Goal: Information Seeking & Learning: Learn about a topic

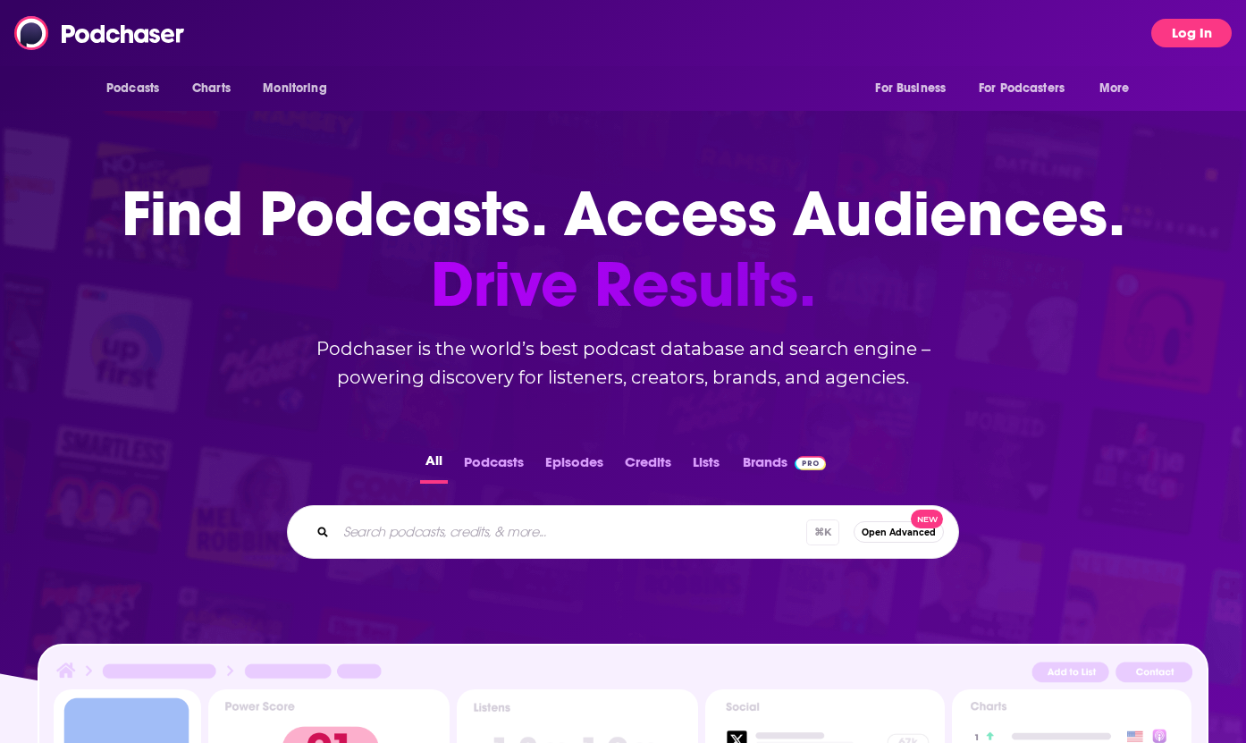
click at [1191, 36] on button "Log In" at bounding box center [1192, 33] width 80 height 29
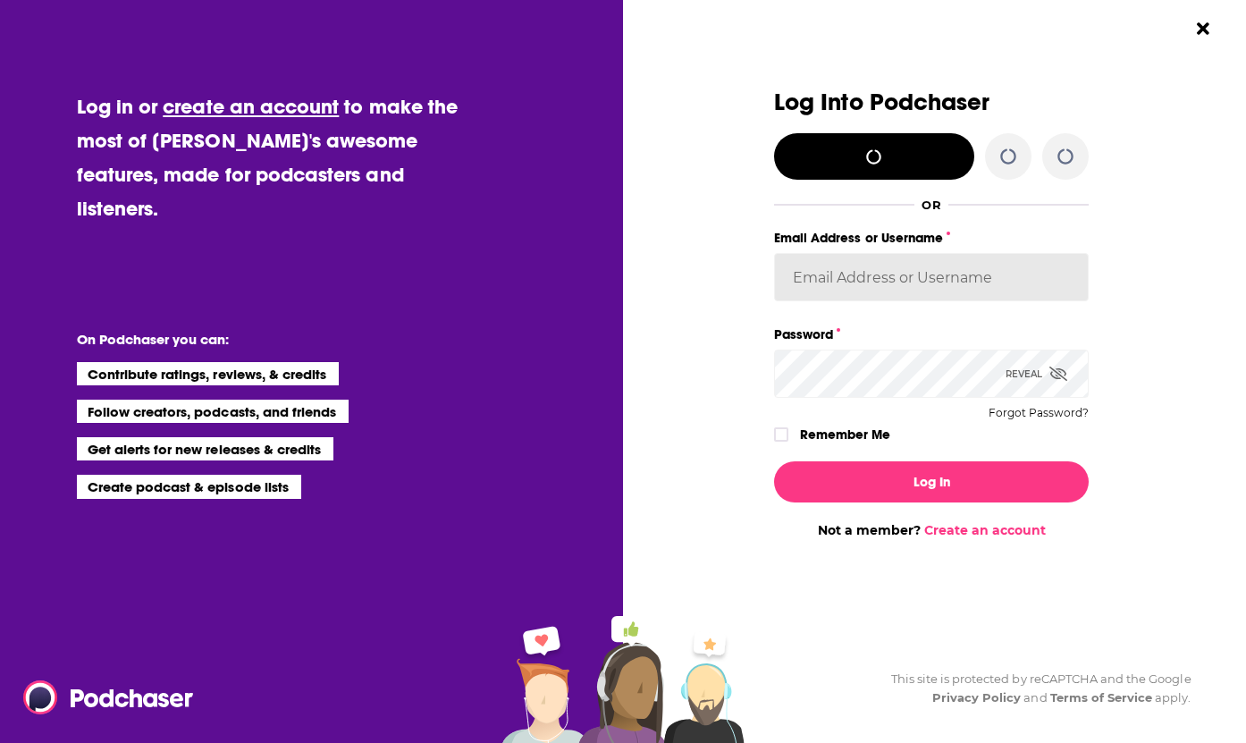
type input "[PERSON_NAME].[PERSON_NAME]"
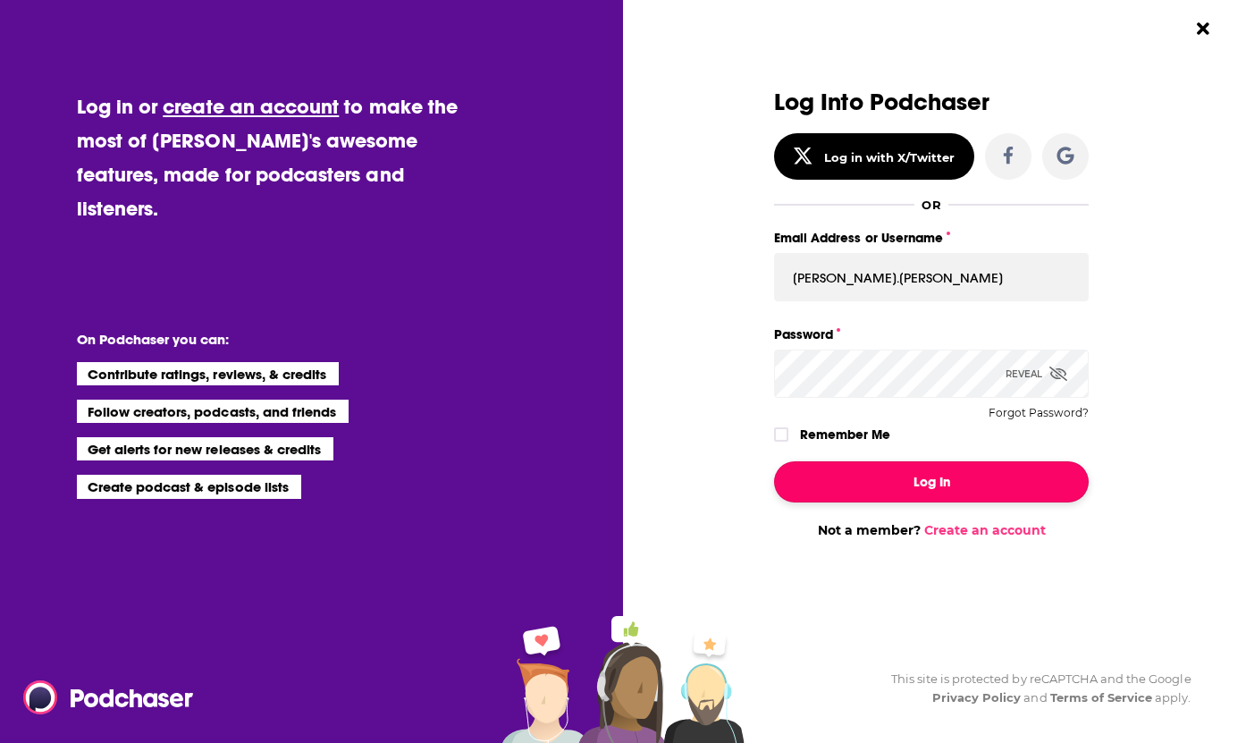
click at [899, 482] on button "Log In" at bounding box center [931, 481] width 315 height 41
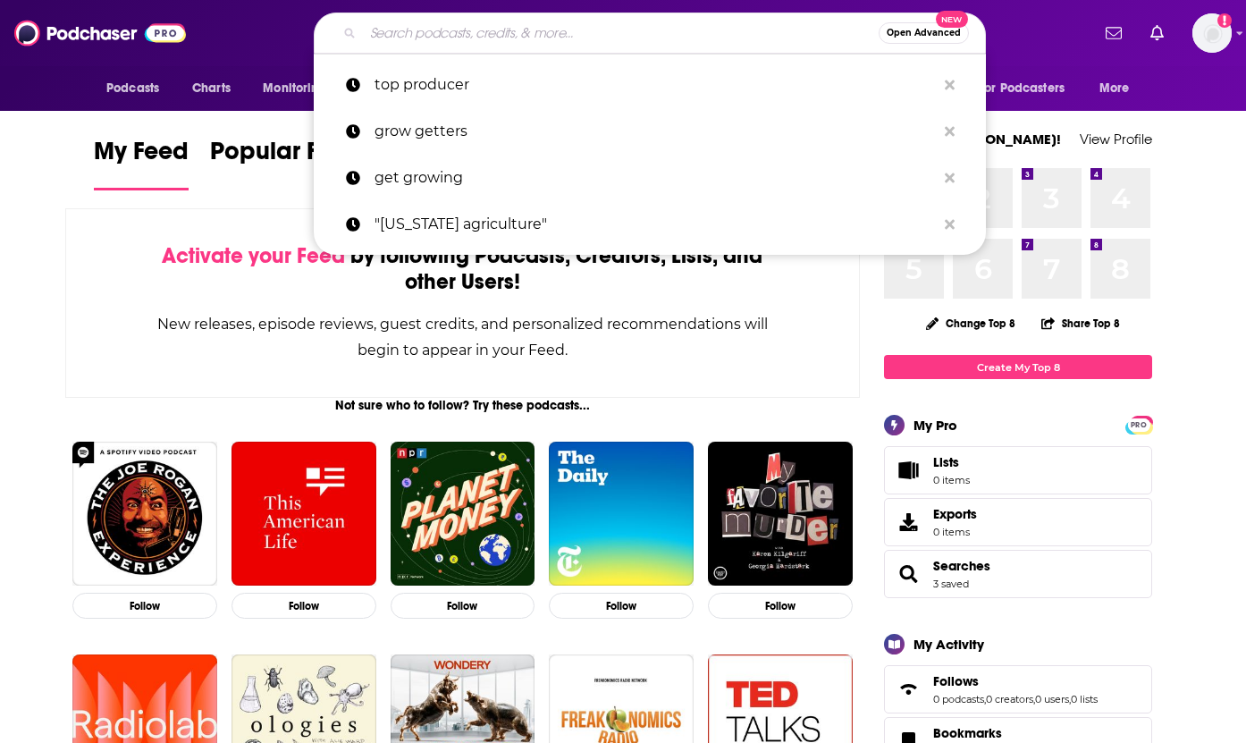
click at [436, 23] on input "Search podcasts, credits, & more..." at bounding box center [621, 33] width 516 height 29
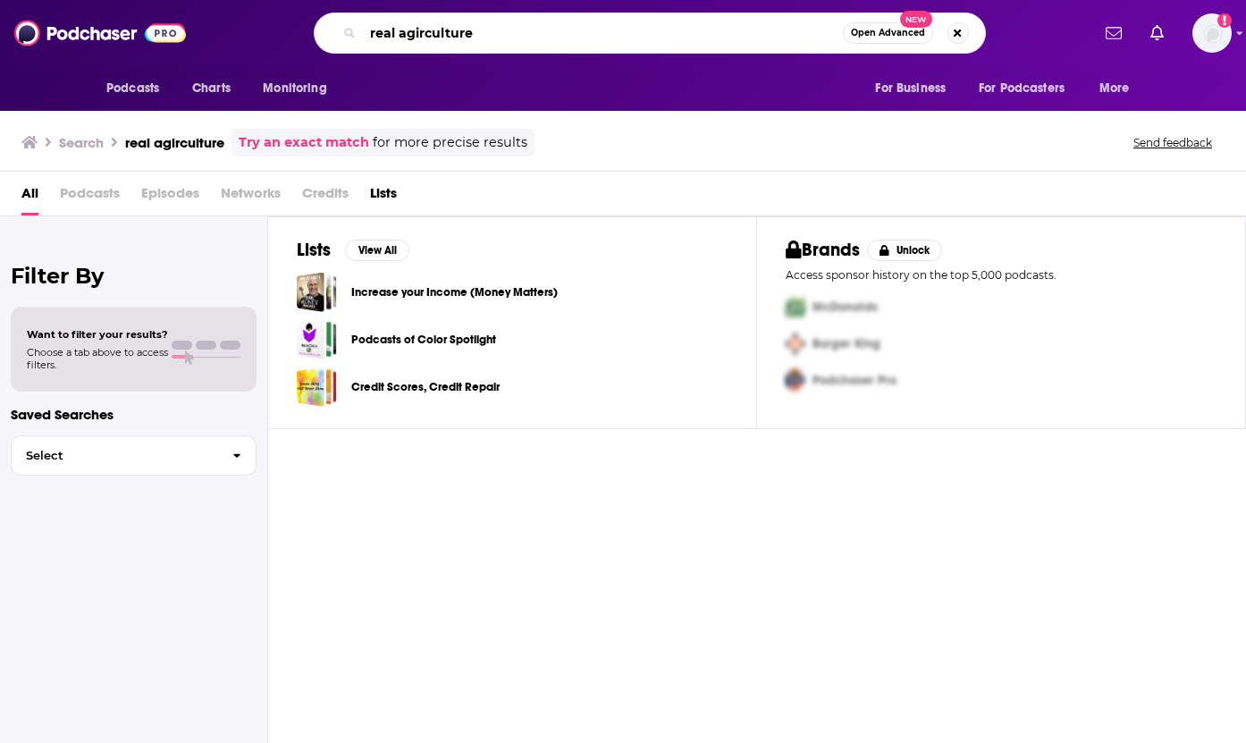
drag, startPoint x: 496, startPoint y: 42, endPoint x: 289, endPoint y: 26, distance: 208.0
click at [289, 26] on div "real agirculture Open Advanced New" at bounding box center [649, 33] width 881 height 41
type input "[PERSON_NAME]"
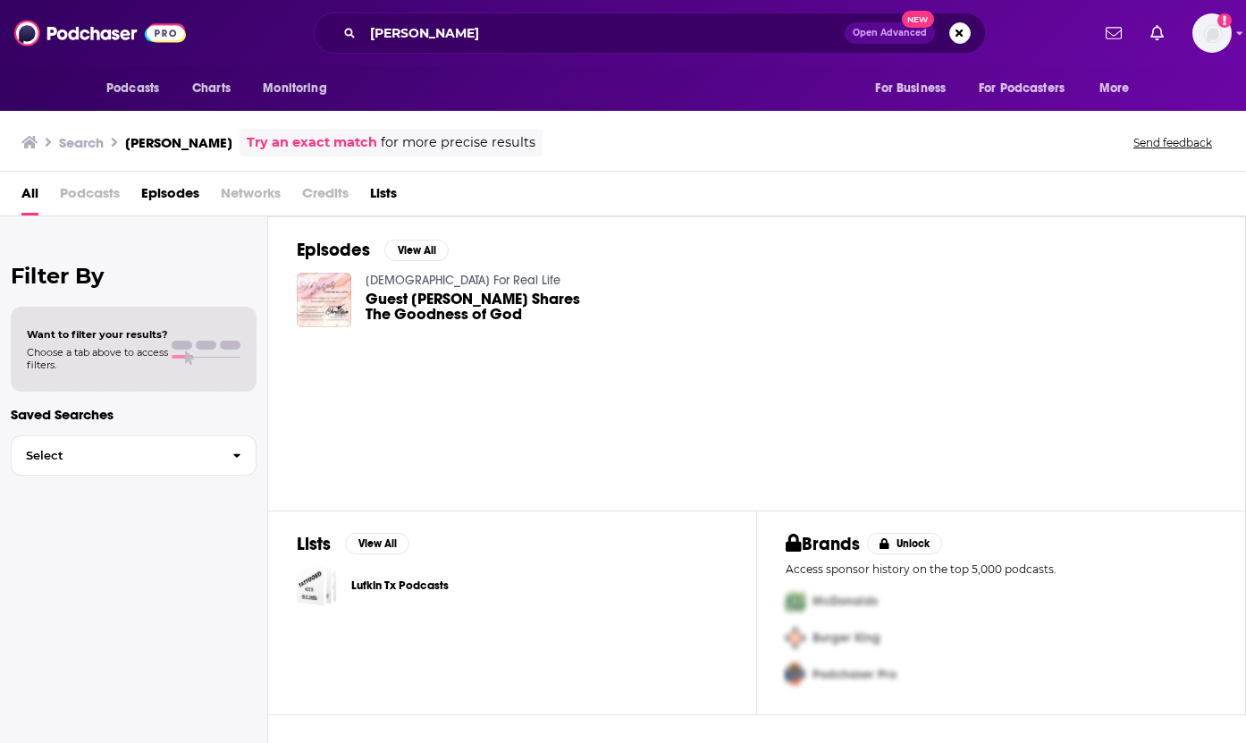
click at [441, 310] on span "Guest [PERSON_NAME] Shares The Goodness of God" at bounding box center [478, 306] width 224 height 30
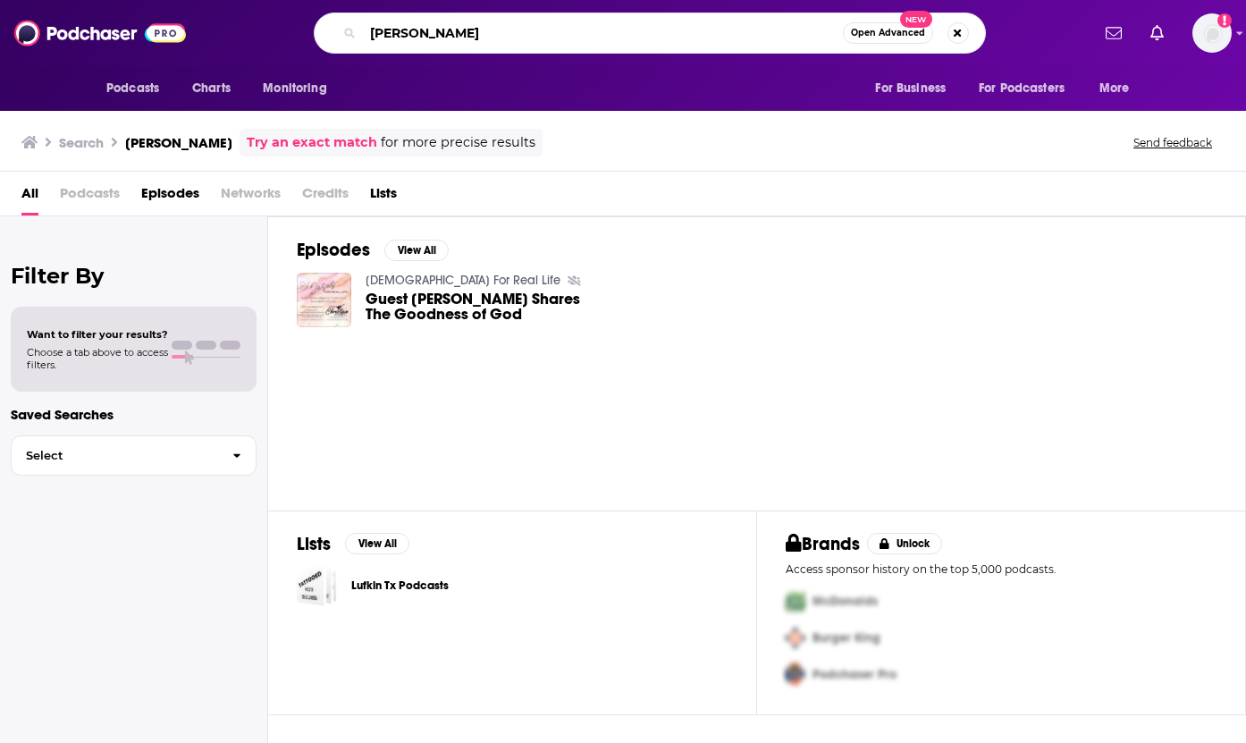
drag, startPoint x: 446, startPoint y: 27, endPoint x: 324, endPoint y: 21, distance: 122.6
click at [324, 21] on div "[PERSON_NAME] Open Advanced New" at bounding box center [650, 33] width 672 height 41
type input "real agriculture"
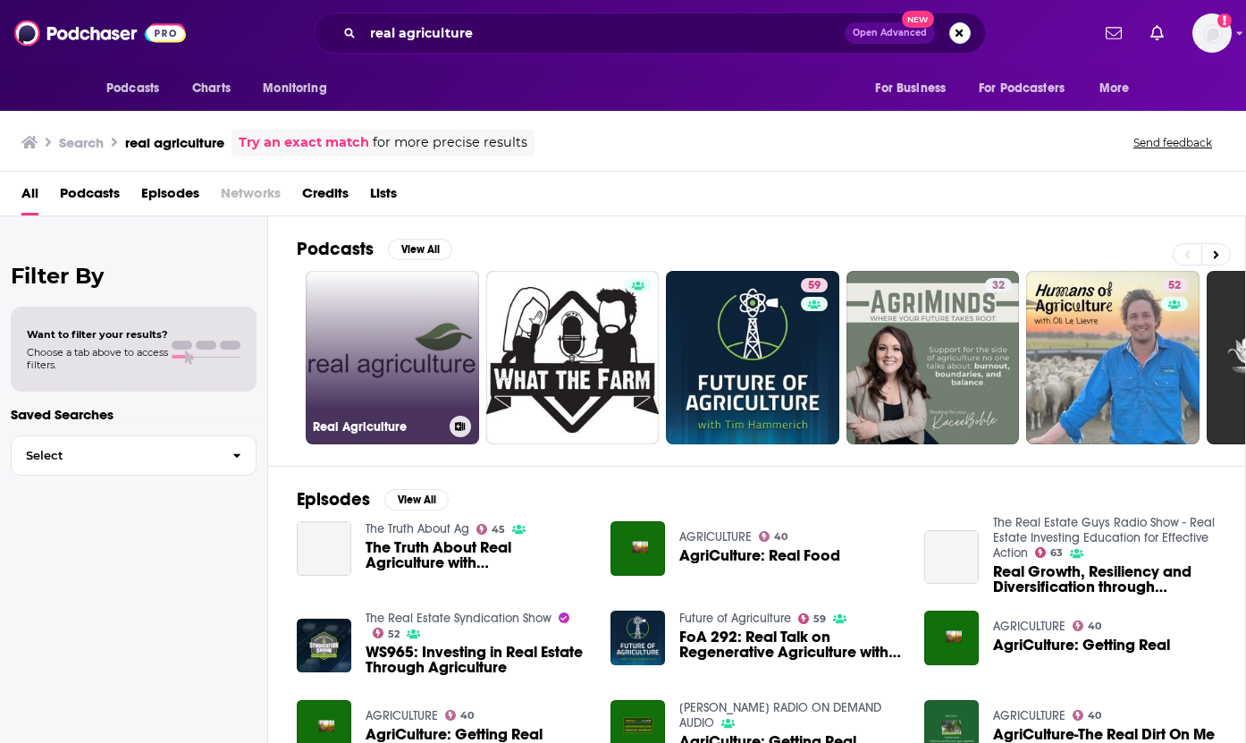
click at [407, 347] on link "Real Agriculture" at bounding box center [392, 357] width 173 height 173
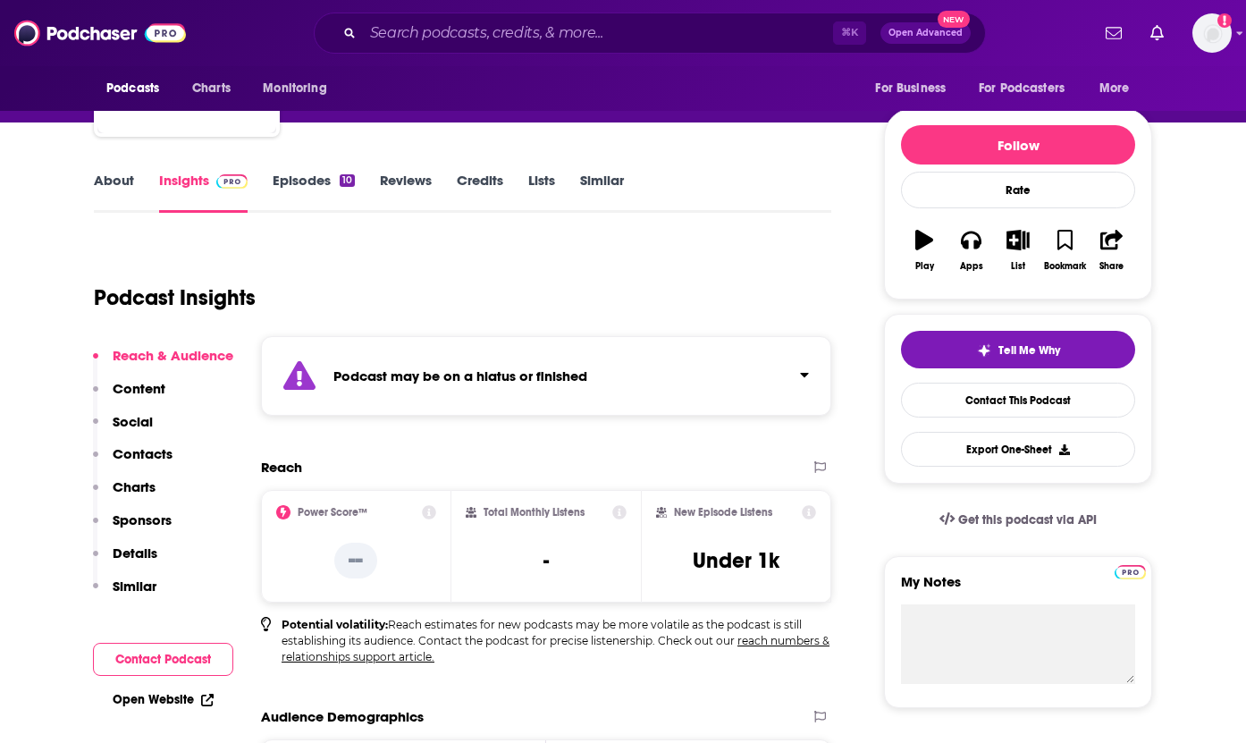
scroll to position [180, 0]
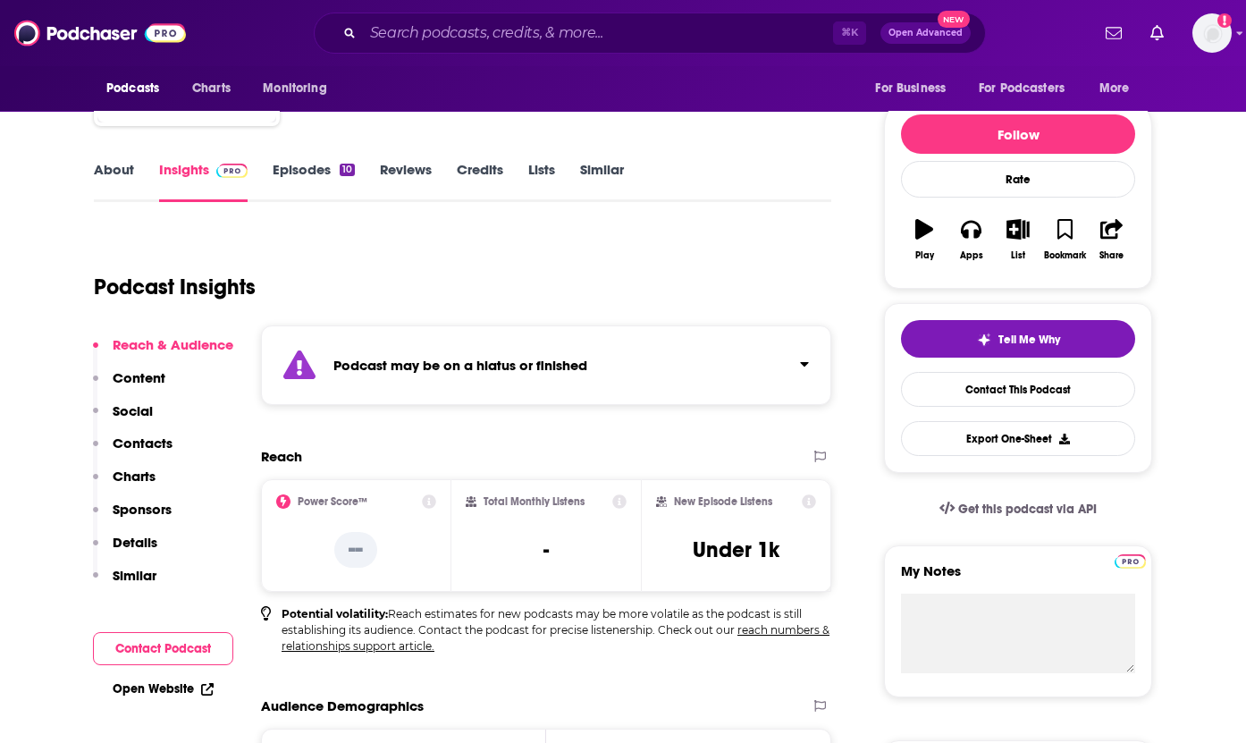
click at [315, 172] on link "Episodes 10" at bounding box center [314, 181] width 82 height 41
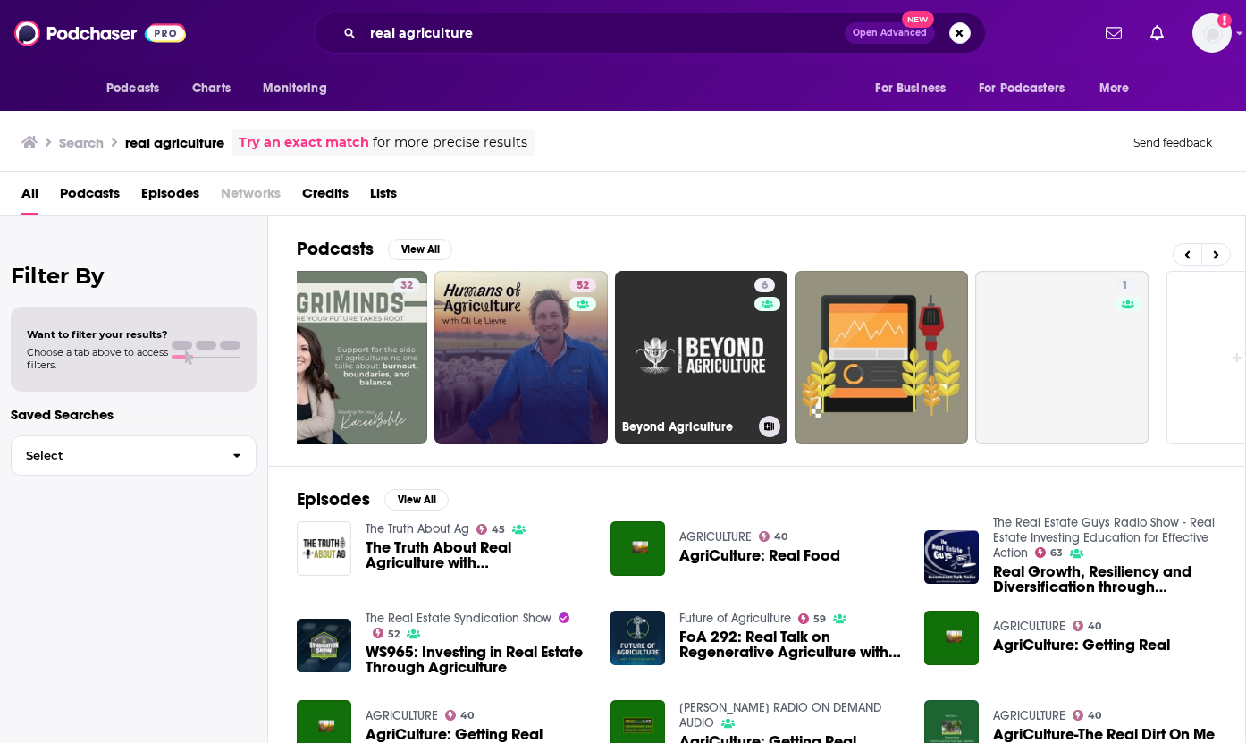
scroll to position [0, 693]
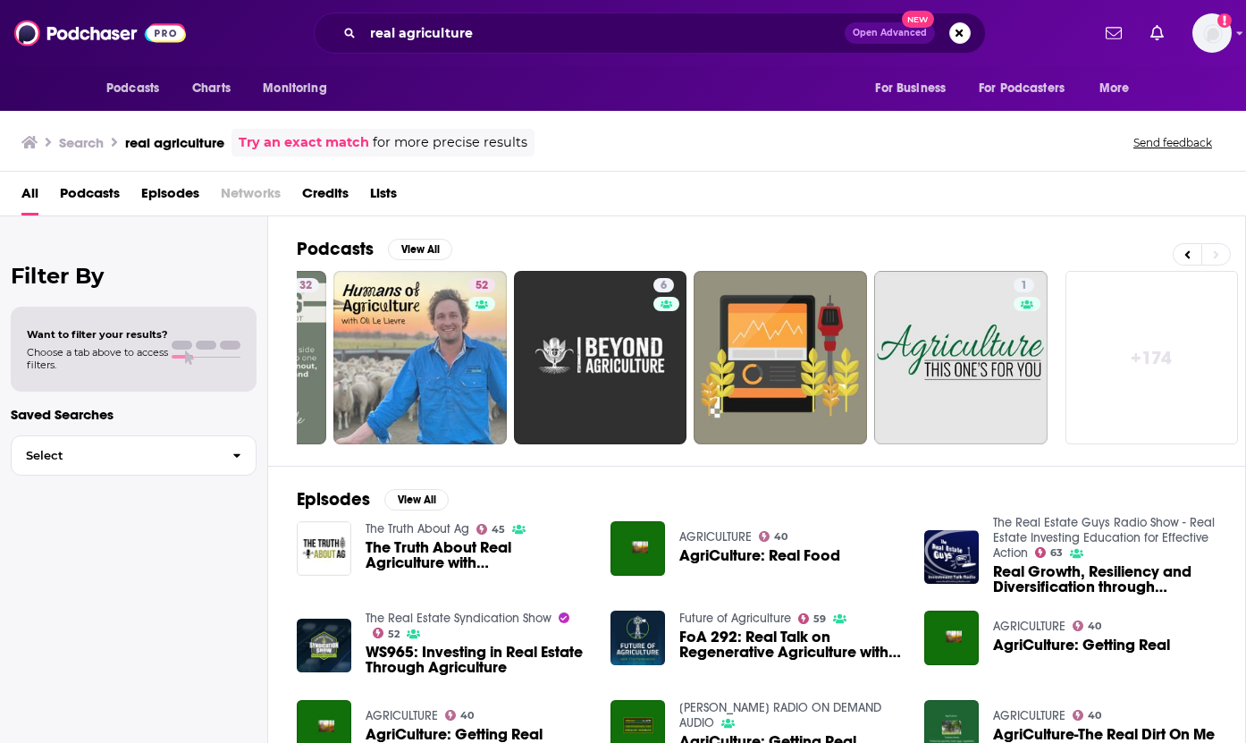
click at [420, 563] on span "The Truth About Real Agriculture with [PERSON_NAME]" at bounding box center [478, 555] width 224 height 30
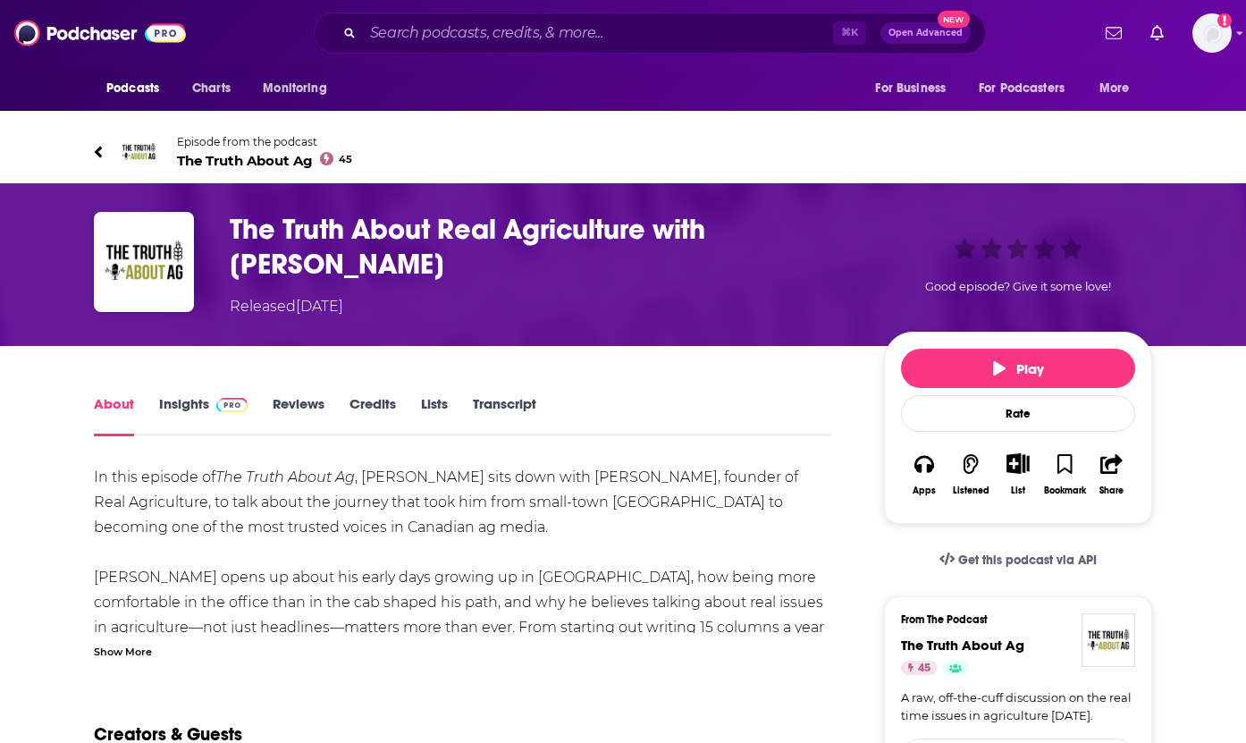
click at [177, 402] on link "Insights" at bounding box center [203, 415] width 89 height 41
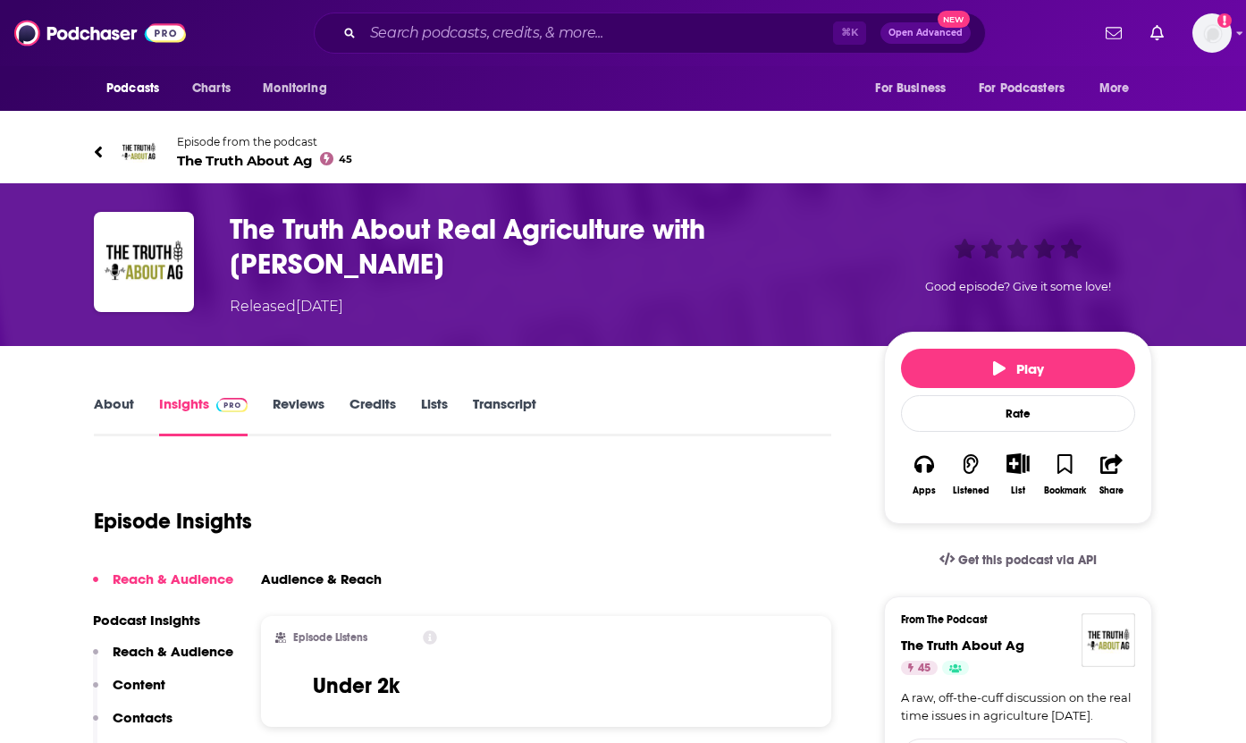
click at [382, 407] on link "Credits" at bounding box center [373, 415] width 46 height 41
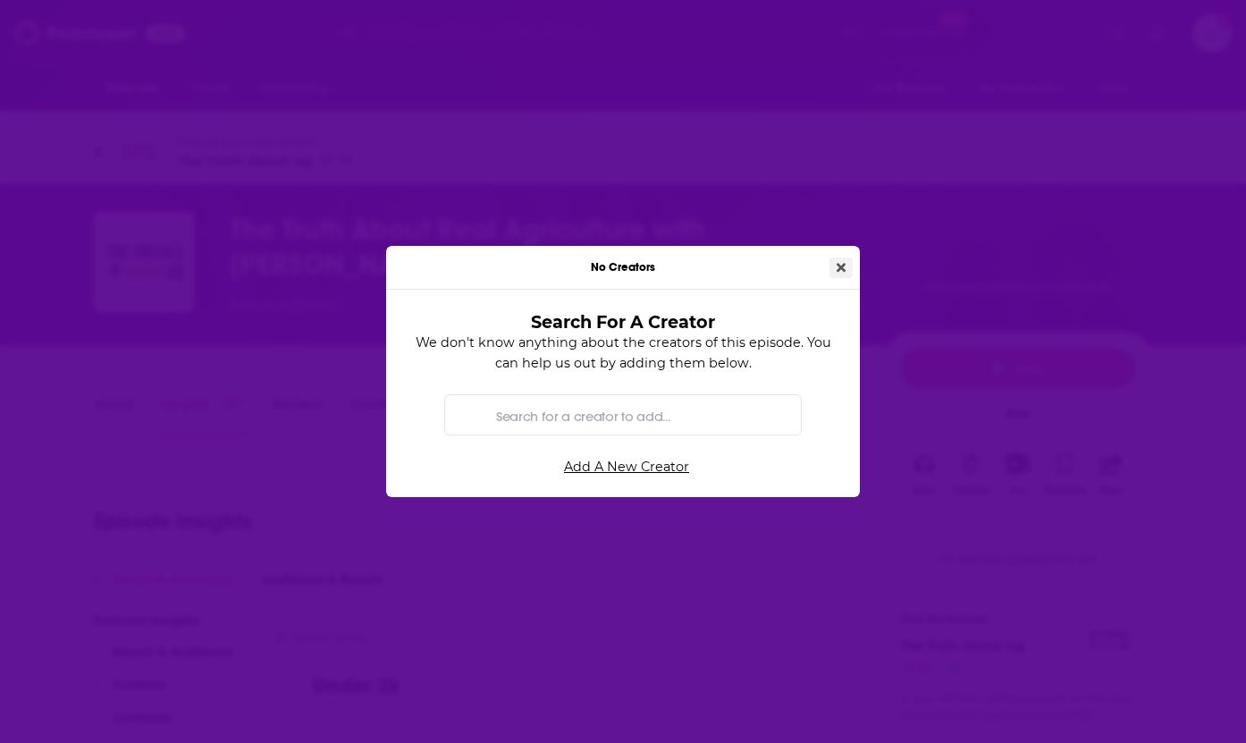
click at [839, 265] on icon "Close" at bounding box center [841, 267] width 9 height 9
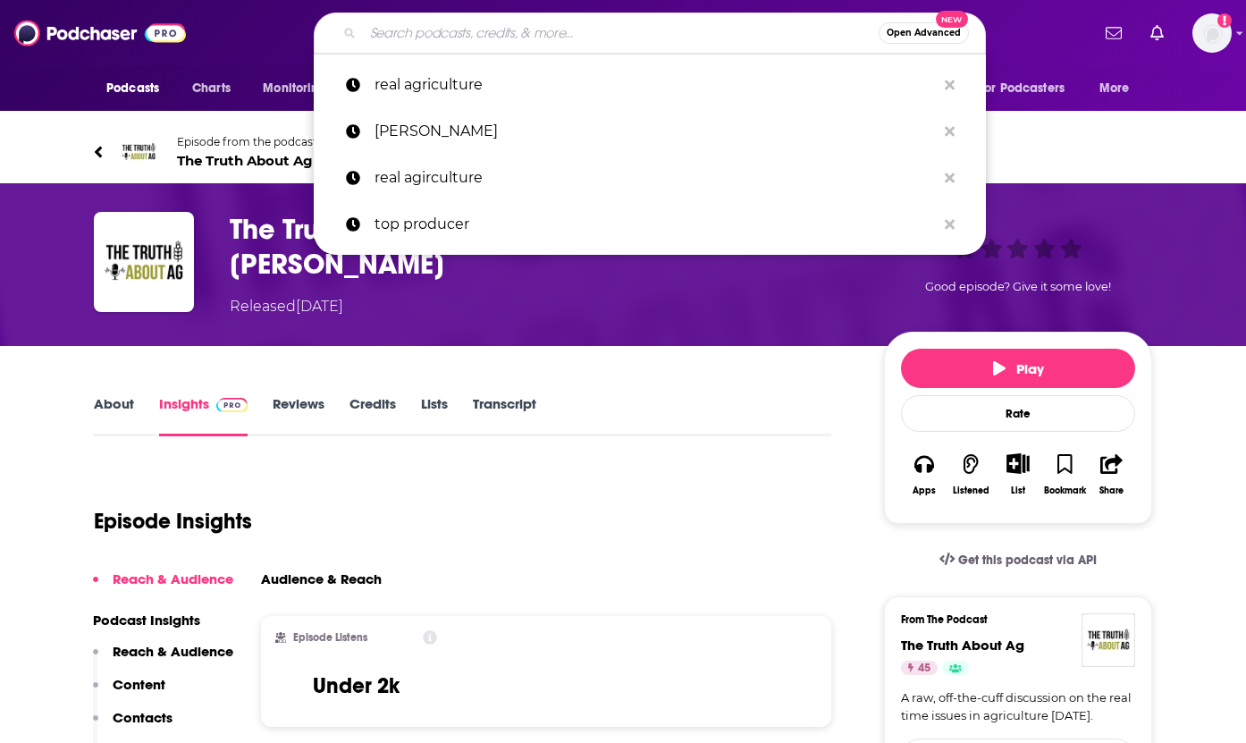
click at [403, 36] on input "Search podcasts, credits, & more..." at bounding box center [621, 33] width 516 height 29
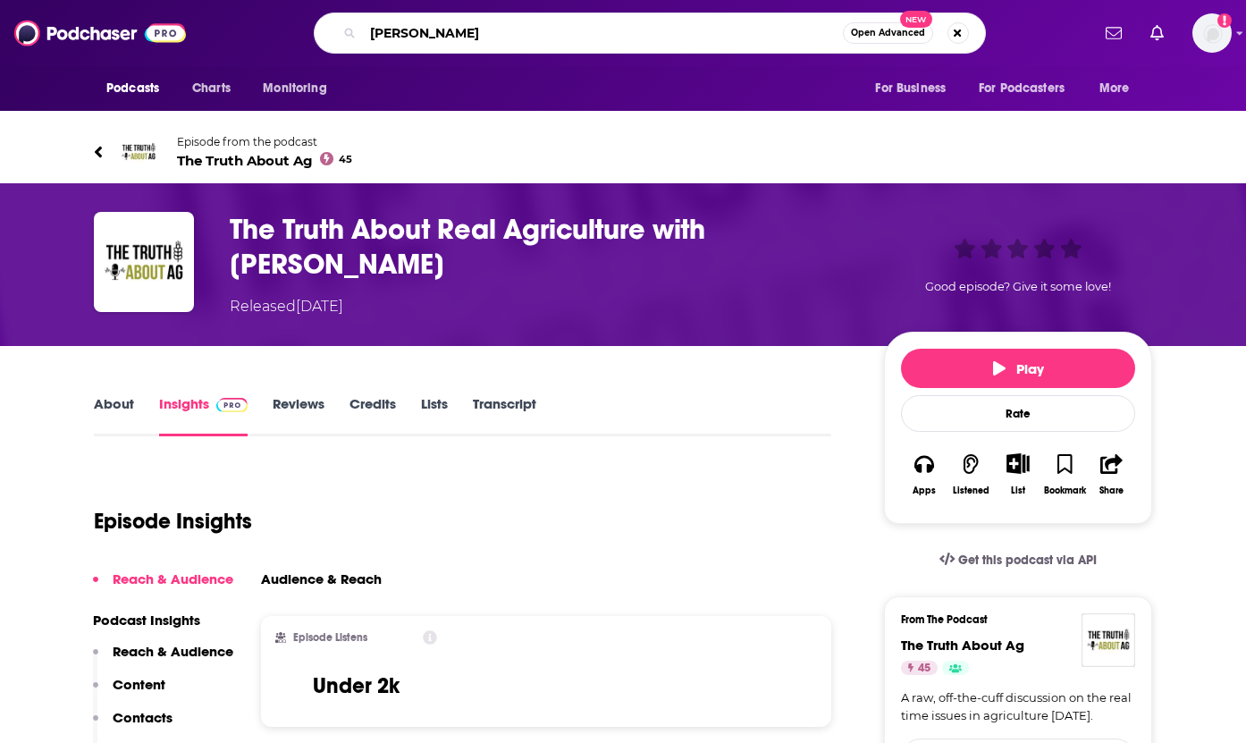
type input "[PERSON_NAME]"
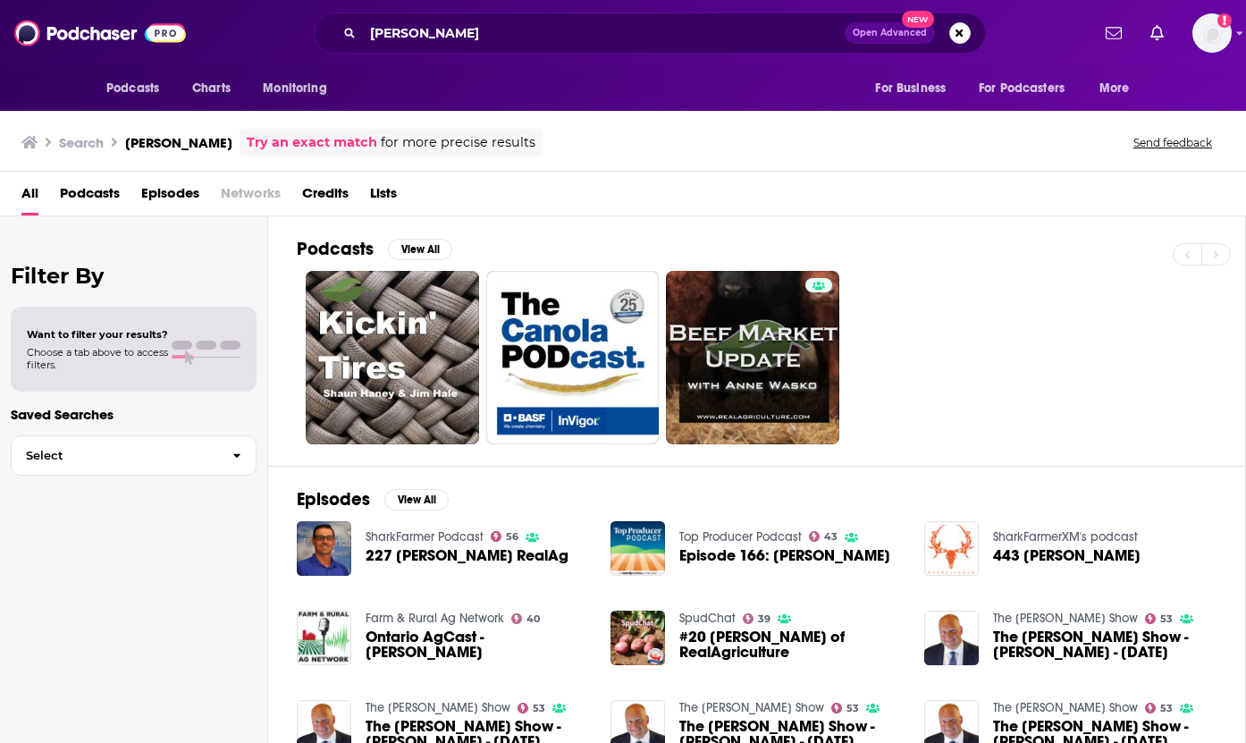
click at [497, 555] on span "227 [PERSON_NAME] RealAg" at bounding box center [467, 555] width 203 height 15
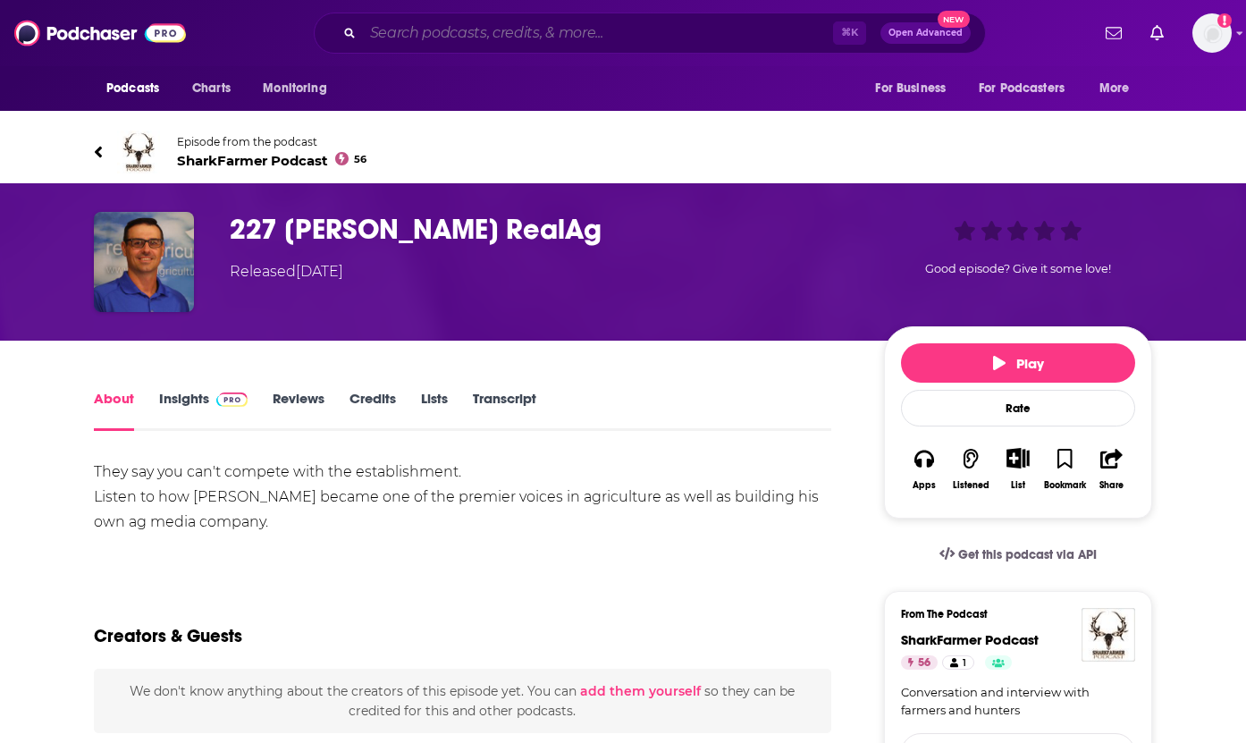
click at [474, 33] on input "Search podcasts, credits, & more..." at bounding box center [598, 33] width 470 height 29
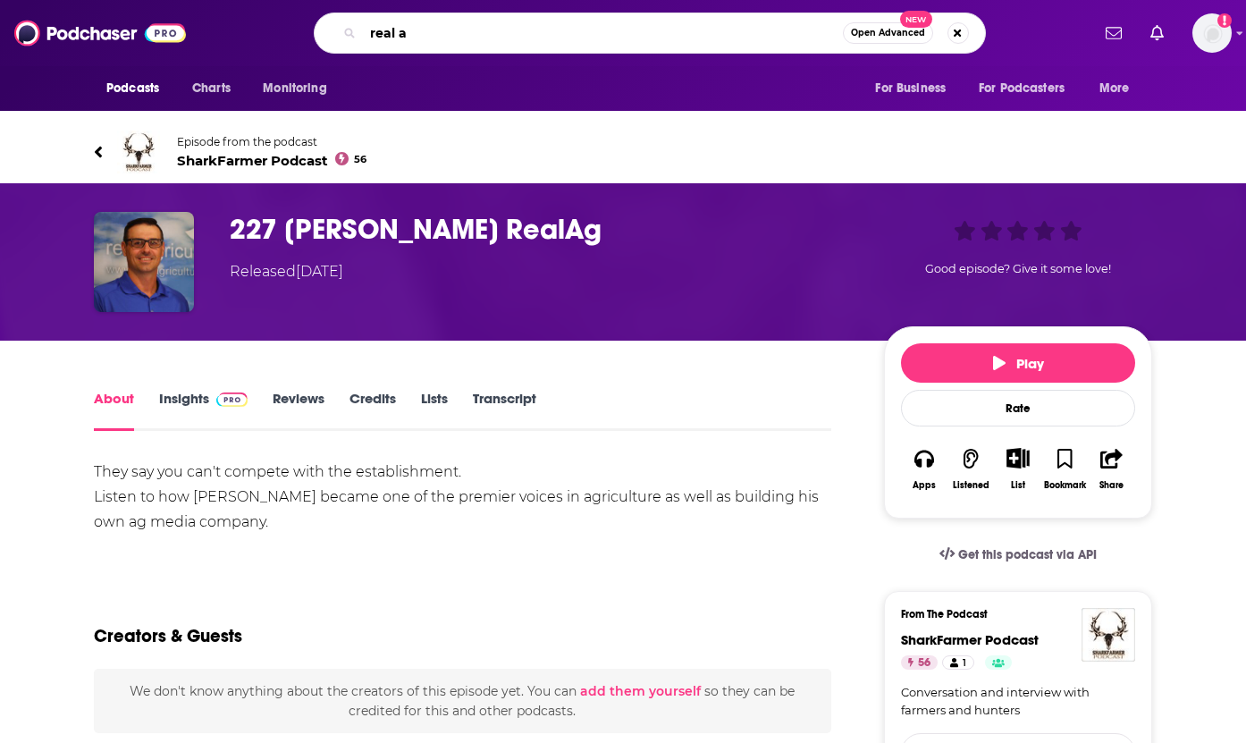
type input "real ag"
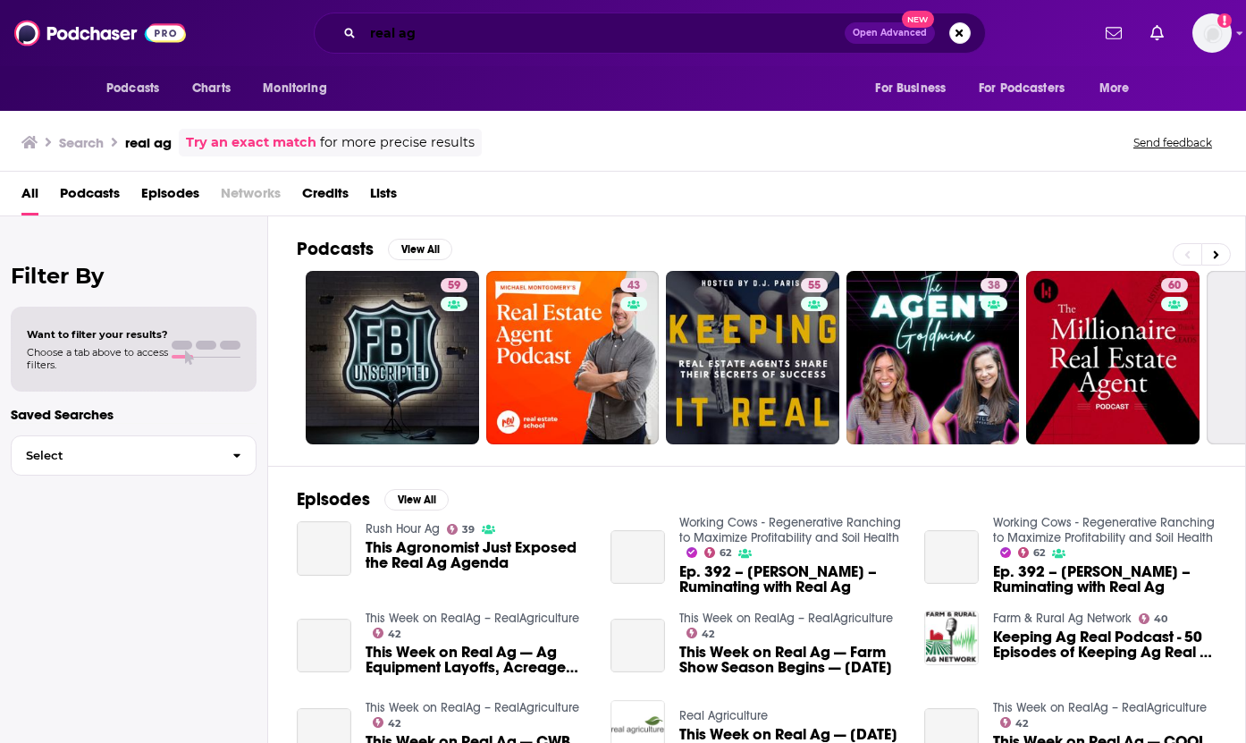
click at [402, 37] on input "real ag" at bounding box center [604, 33] width 482 height 29
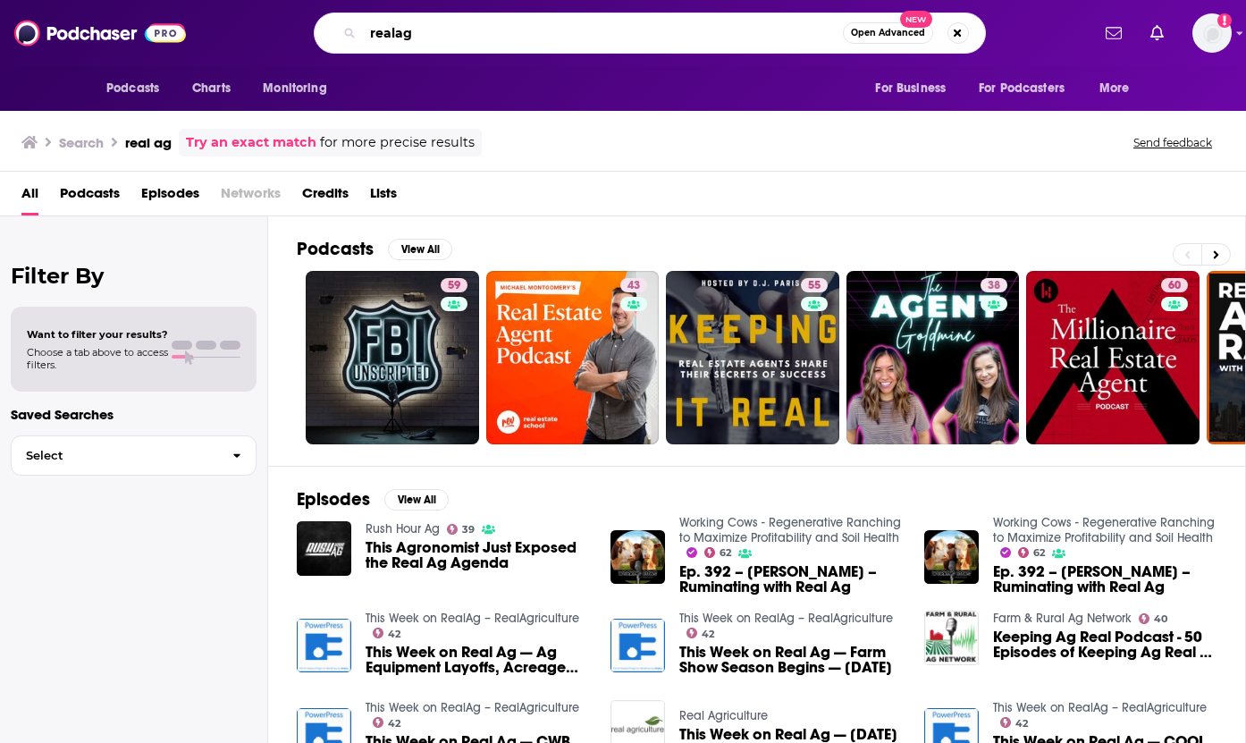
type input "realag"
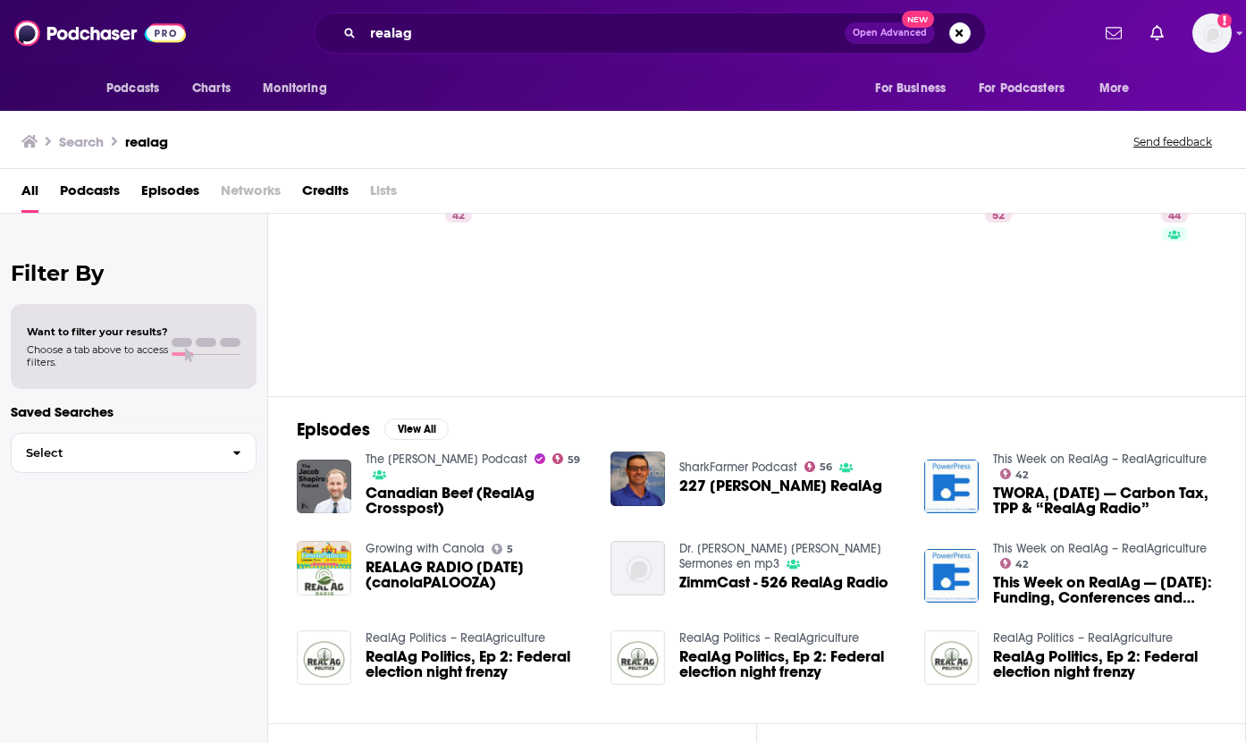
scroll to position [76, 0]
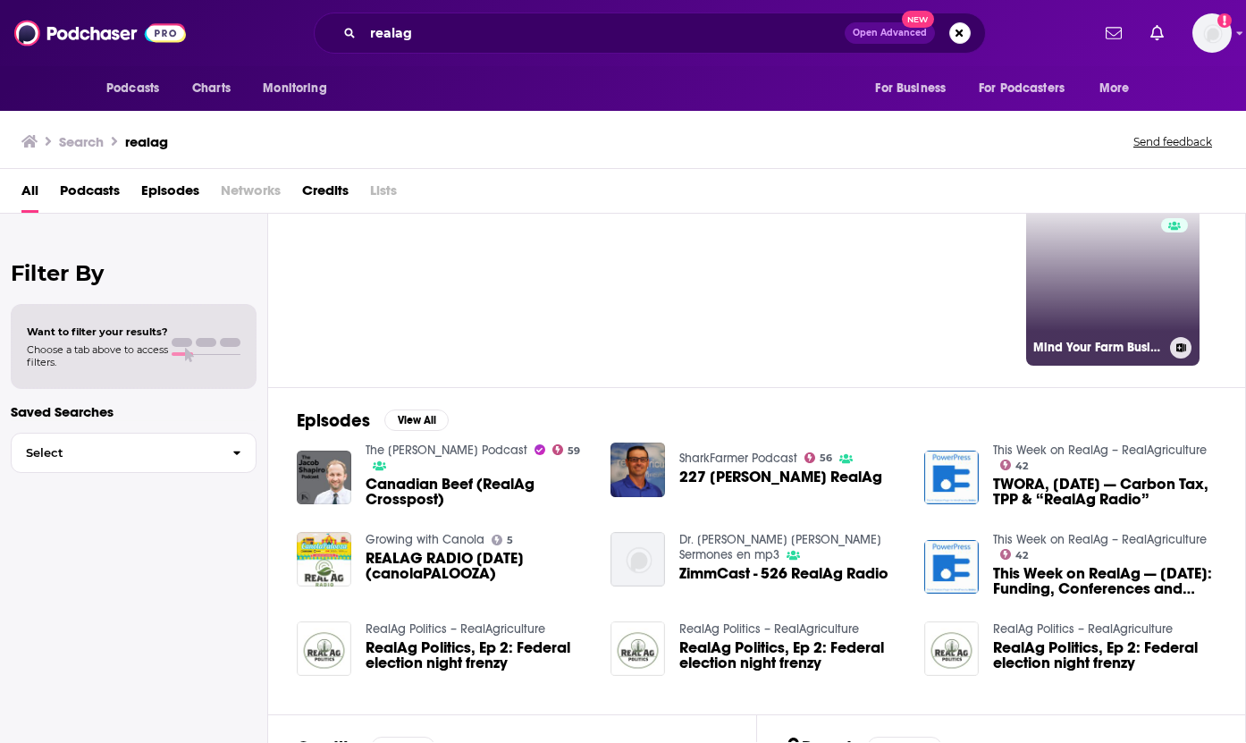
click at [1120, 288] on link "44 Mind Your Farm Business – RealAgriculture" at bounding box center [1112, 278] width 173 height 173
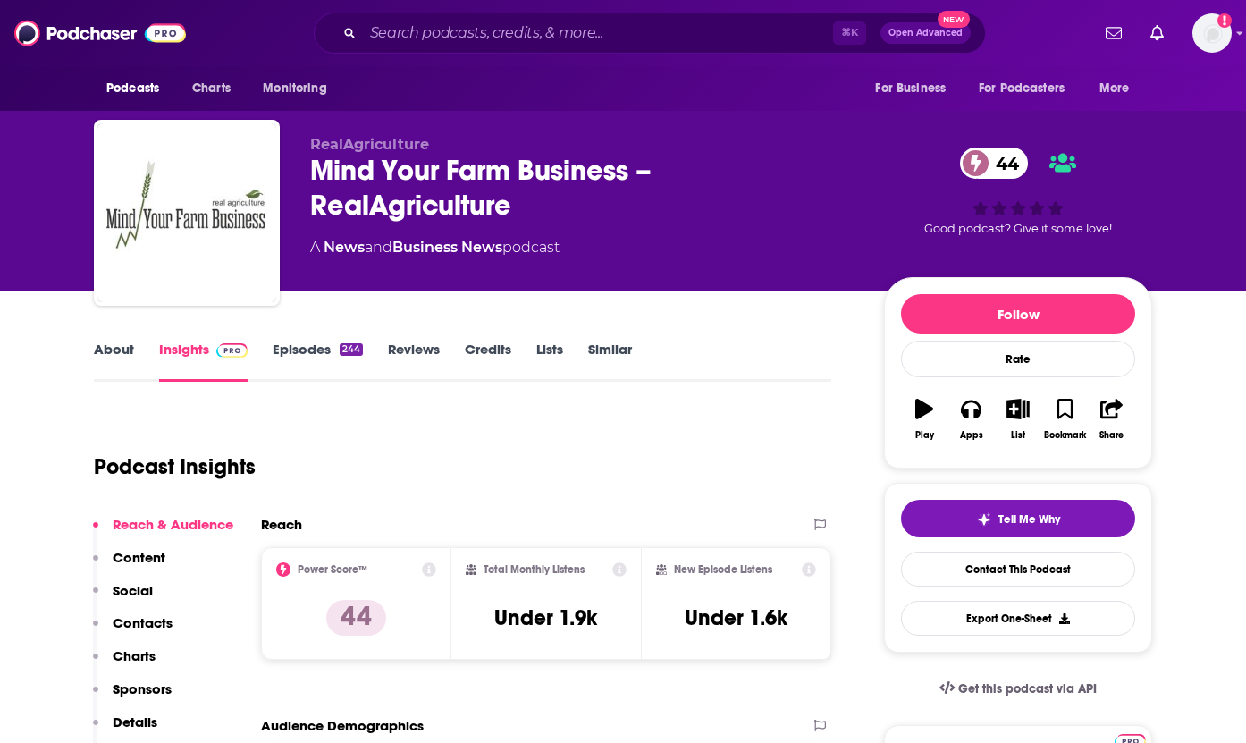
click at [131, 562] on p "Content" at bounding box center [139, 557] width 53 height 17
click at [310, 343] on link "Episodes 244" at bounding box center [318, 361] width 90 height 41
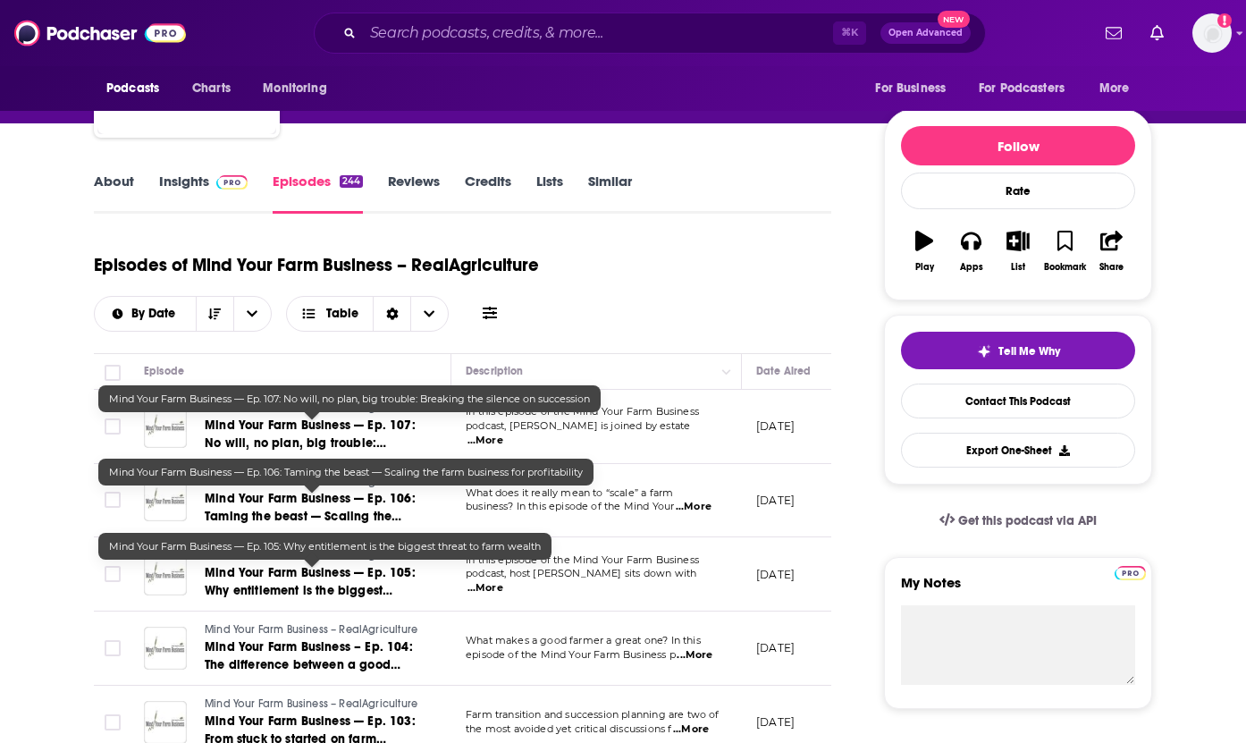
scroll to position [176, 0]
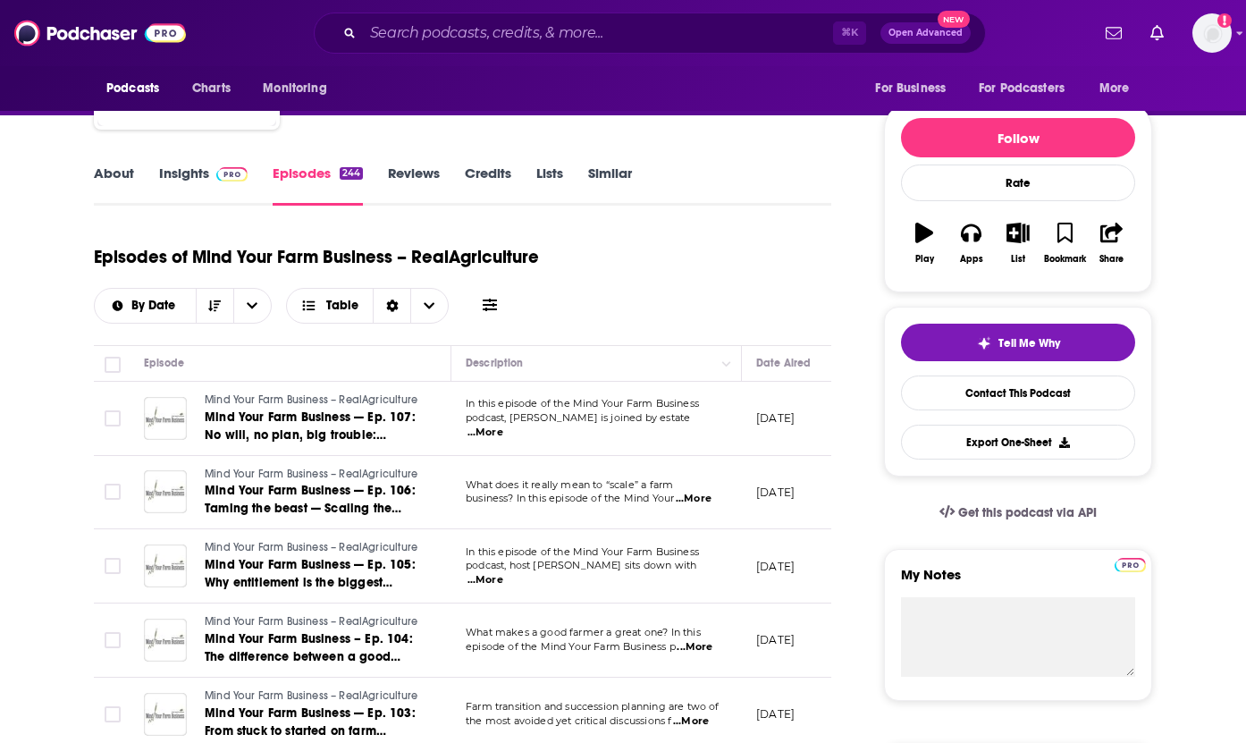
click at [503, 427] on span "...More" at bounding box center [486, 433] width 36 height 14
click at [797, 435] on td "[DATE]" at bounding box center [800, 419] width 116 height 74
click at [711, 492] on p "What does it really mean to “scale” a farm" at bounding box center [596, 485] width 261 height 14
click at [709, 500] on span "...More" at bounding box center [694, 499] width 36 height 14
click at [780, 472] on td "[DATE]" at bounding box center [800, 493] width 116 height 74
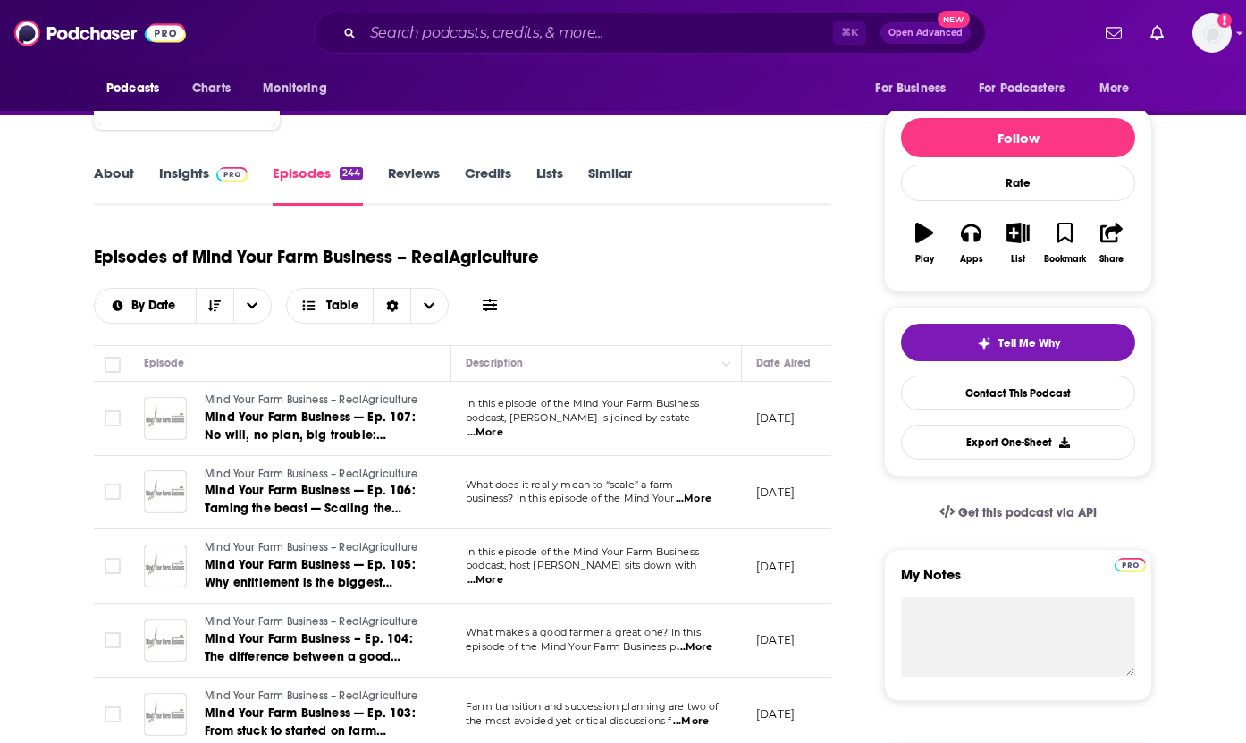
click at [503, 577] on span "...More" at bounding box center [486, 580] width 36 height 14
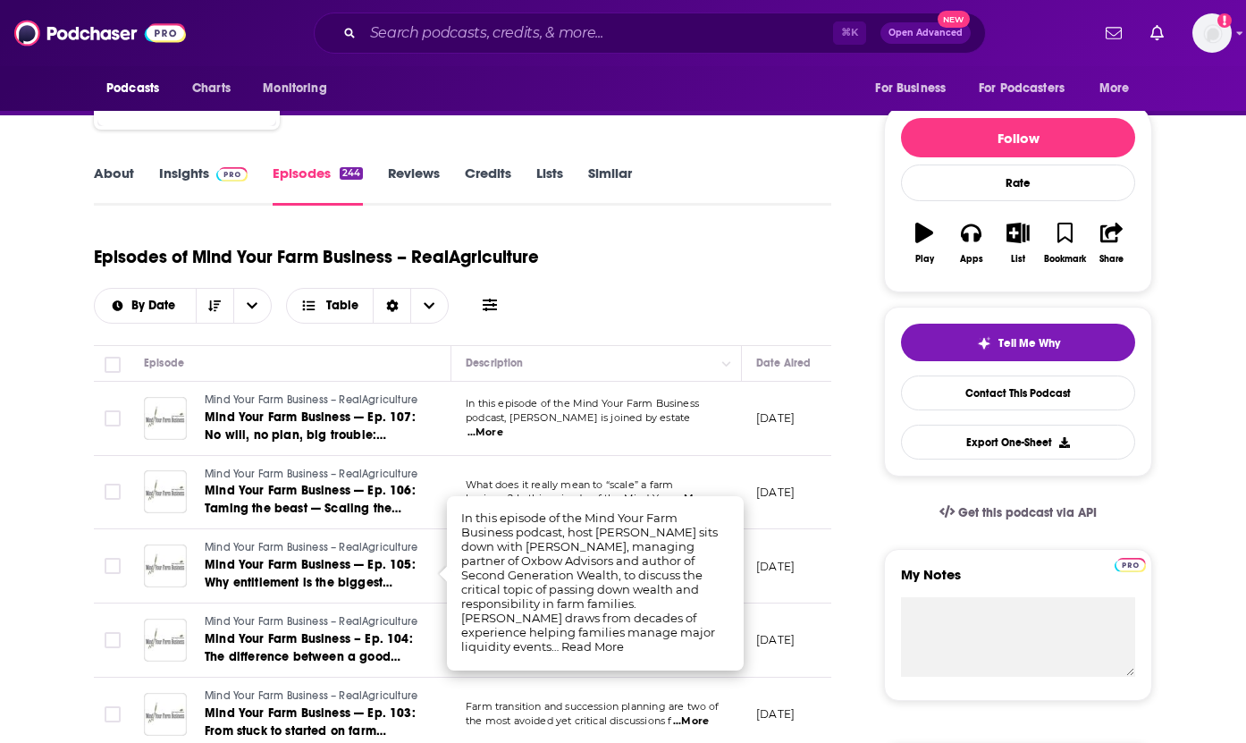
click at [775, 537] on td "[DATE]" at bounding box center [800, 566] width 116 height 74
